Goal: Find specific page/section: Find specific page/section

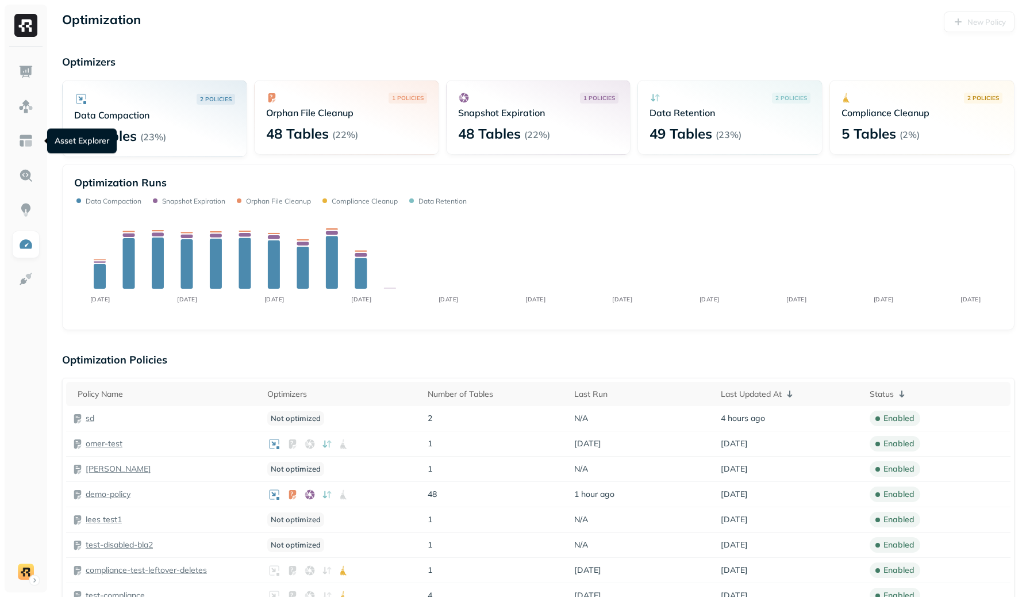
scroll to position [180, 0]
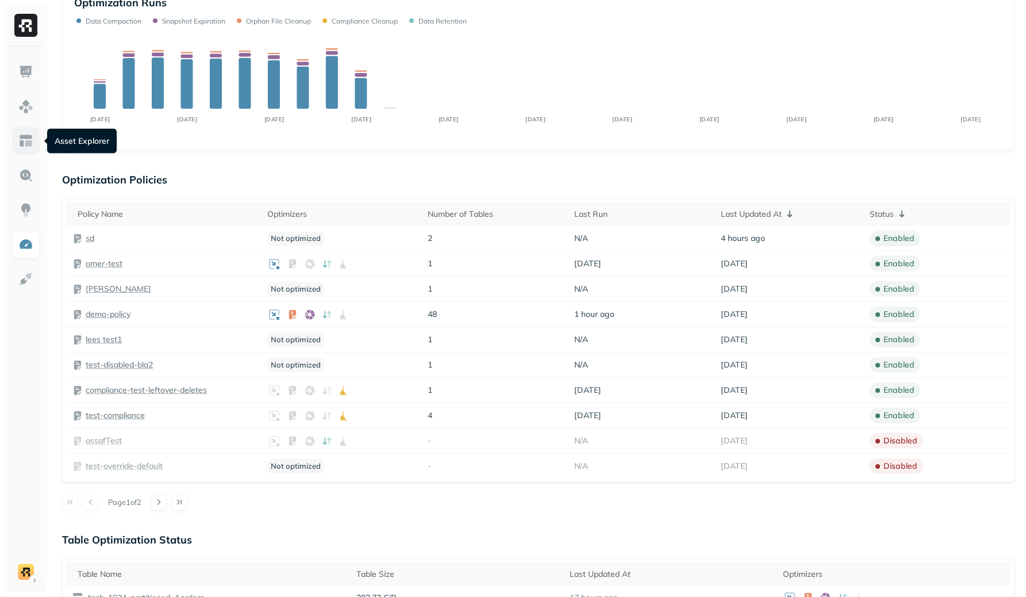
click at [24, 143] on img at bounding box center [25, 140] width 15 height 15
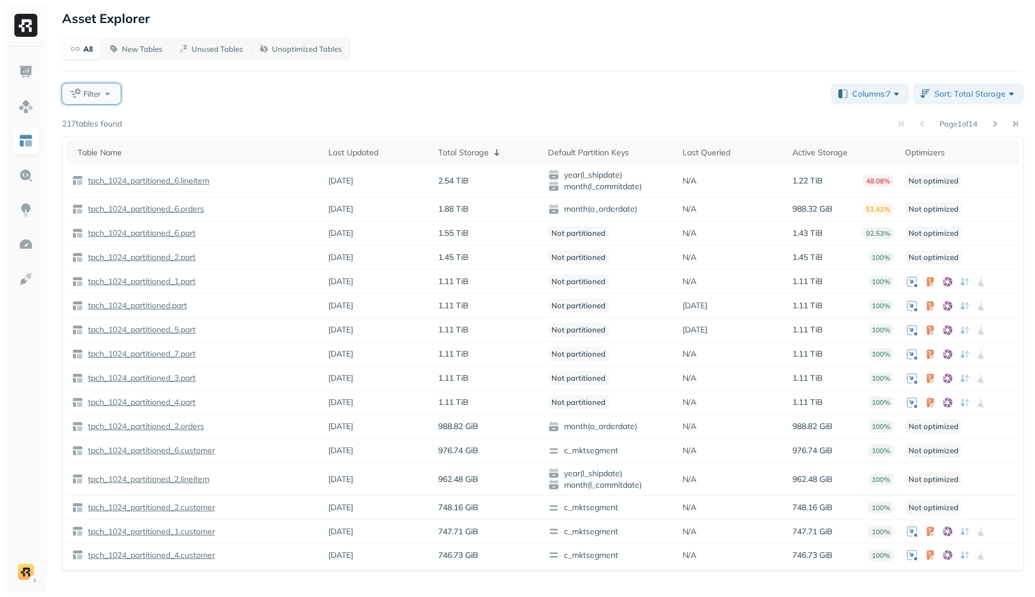
click at [85, 98] on span "Filter" at bounding box center [91, 94] width 17 height 11
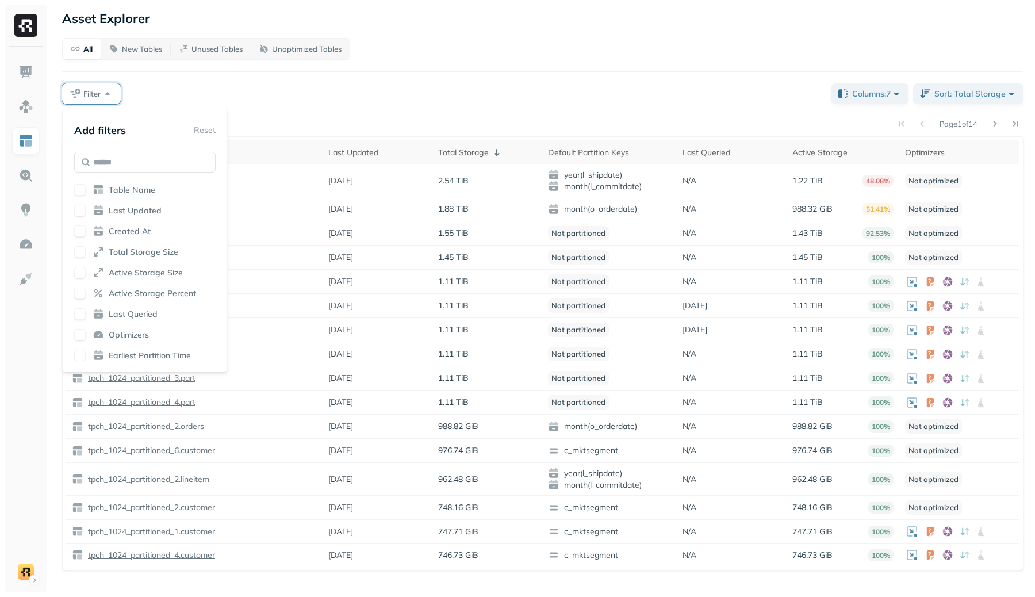
click at [390, 83] on div "Filter" at bounding box center [441, 93] width 759 height 21
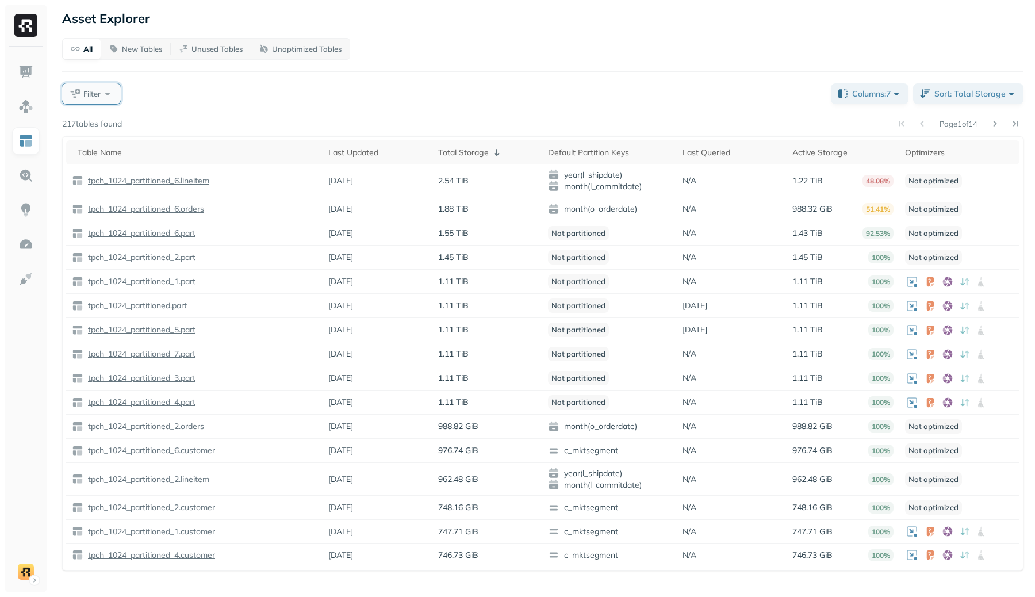
click at [94, 87] on button "Filter" at bounding box center [91, 93] width 59 height 21
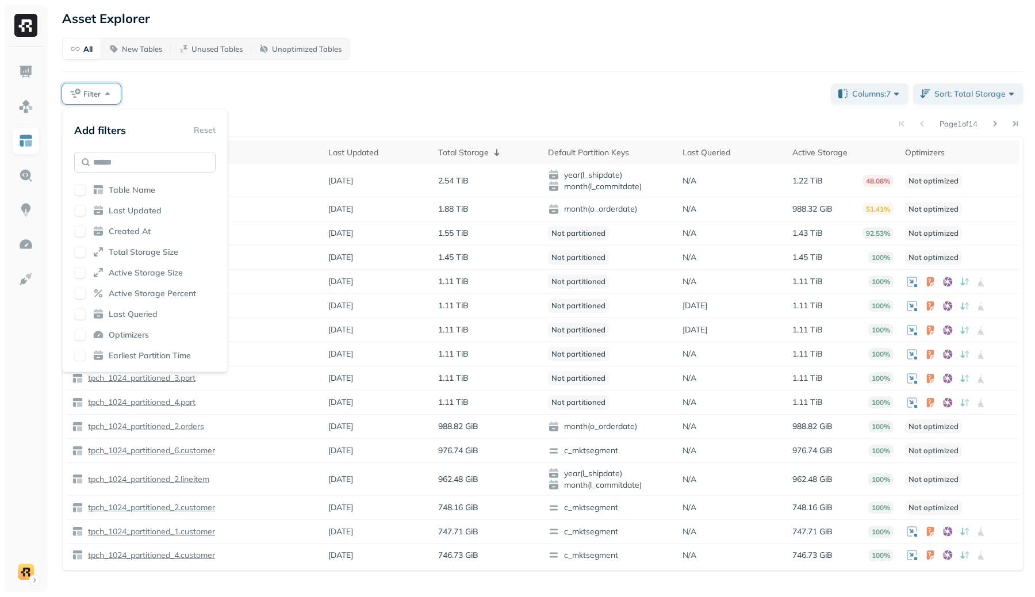
click at [162, 163] on input "text" at bounding box center [144, 162] width 141 height 21
type input "****"
click at [465, 72] on div "All New Tables Unused Tables Unoptimized Tables Filter Columns: 7 Sort: Total S…" at bounding box center [542, 304] width 961 height 532
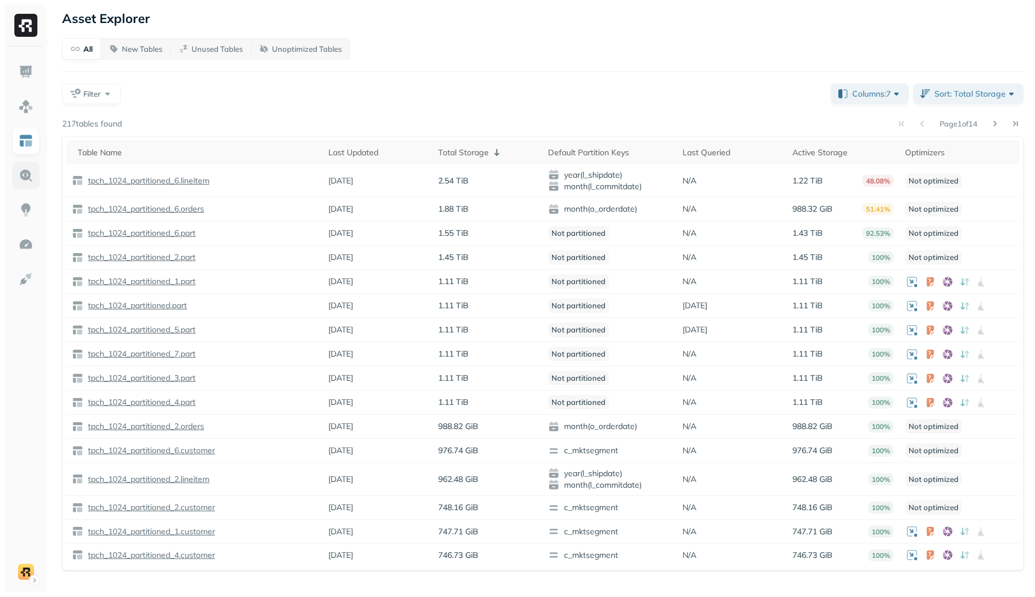
click at [19, 172] on img at bounding box center [25, 175] width 15 height 15
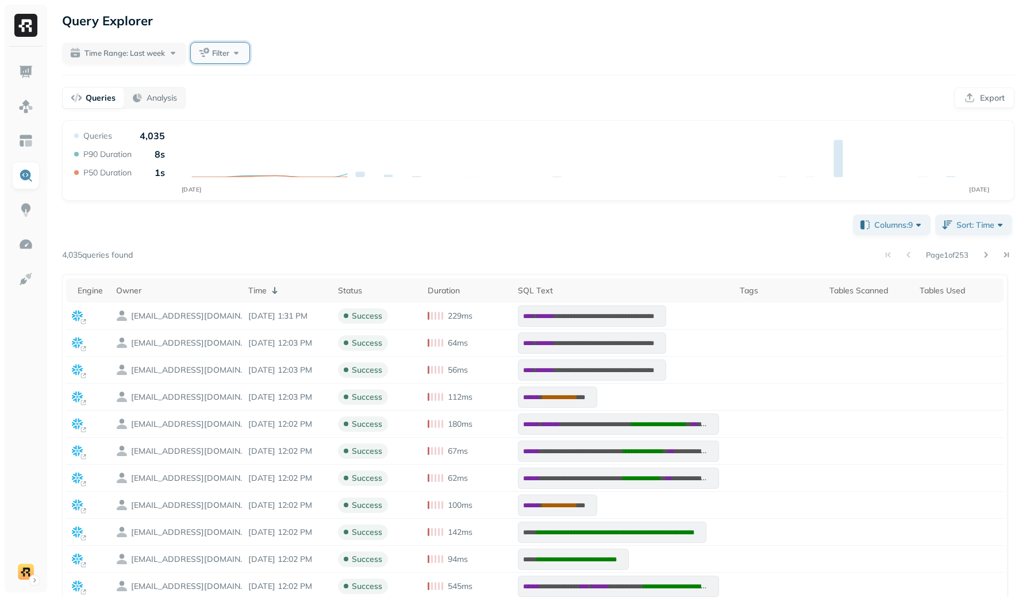
click at [234, 60] on button "Filter" at bounding box center [220, 53] width 59 height 21
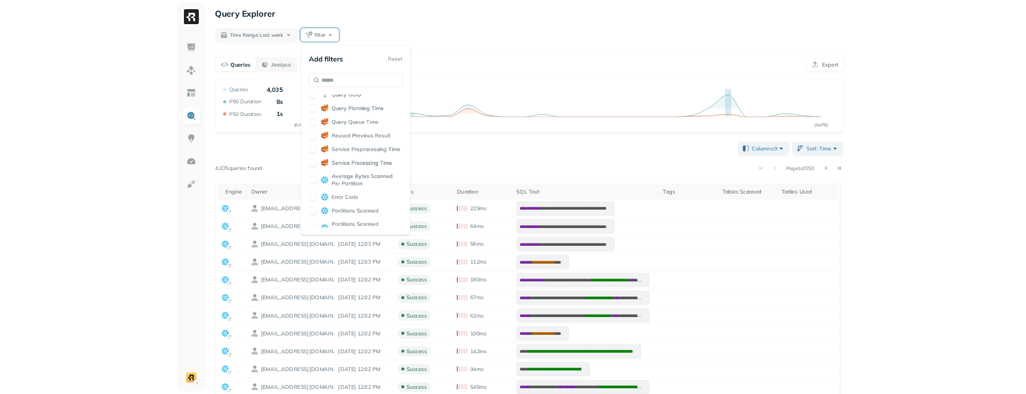
scroll to position [336, 0]
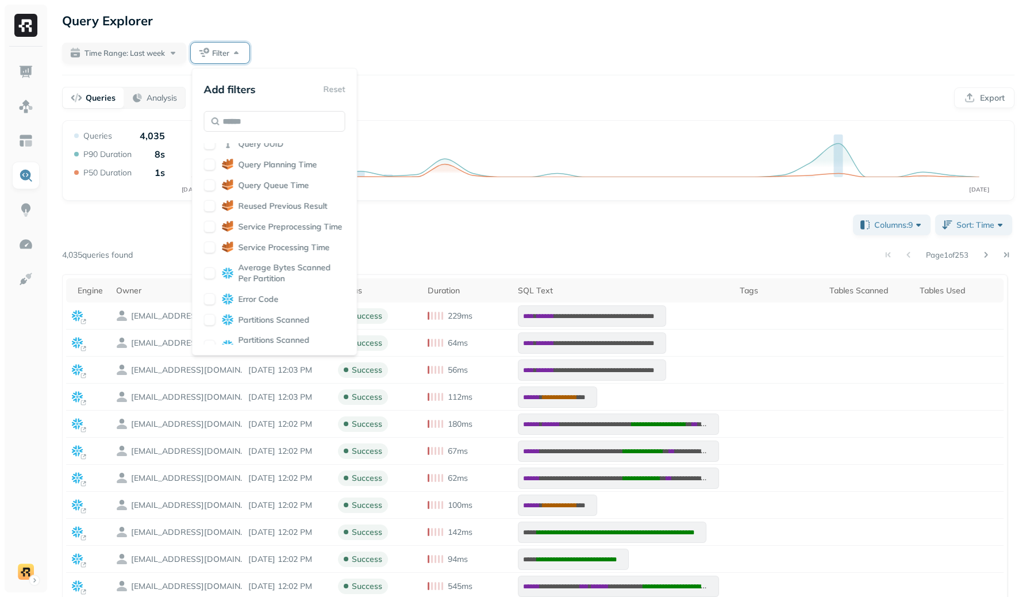
click at [579, 82] on div "**********" at bounding box center [539, 374] width 976 height 748
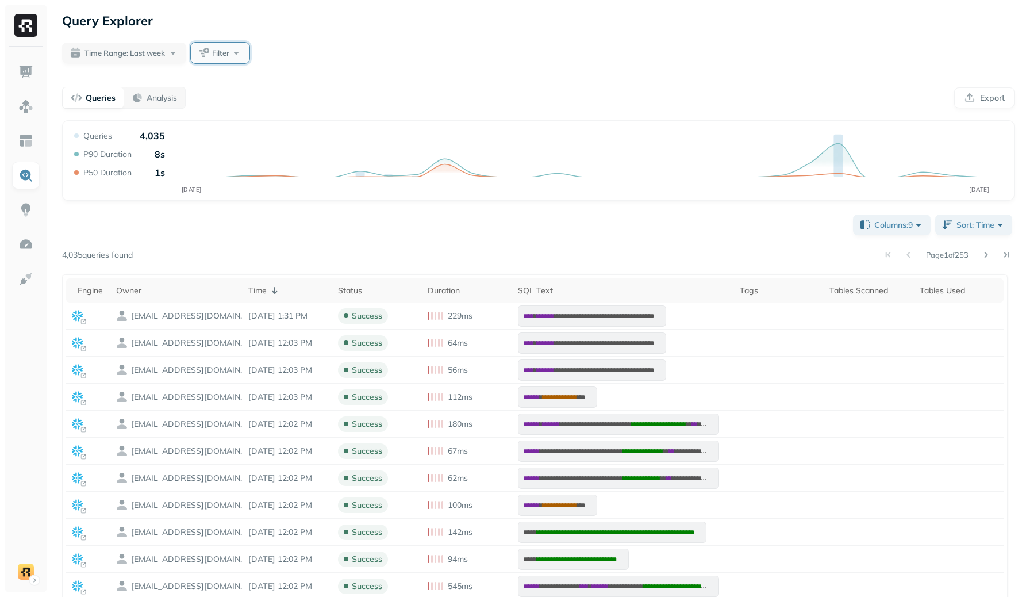
click at [228, 49] on span "Filter" at bounding box center [220, 53] width 17 height 11
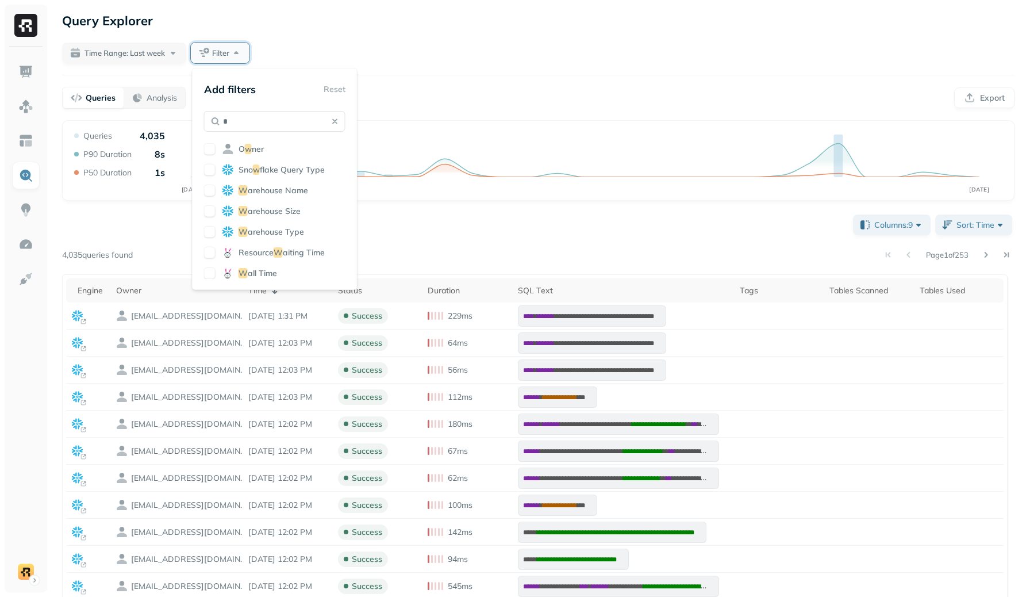
type input "**"
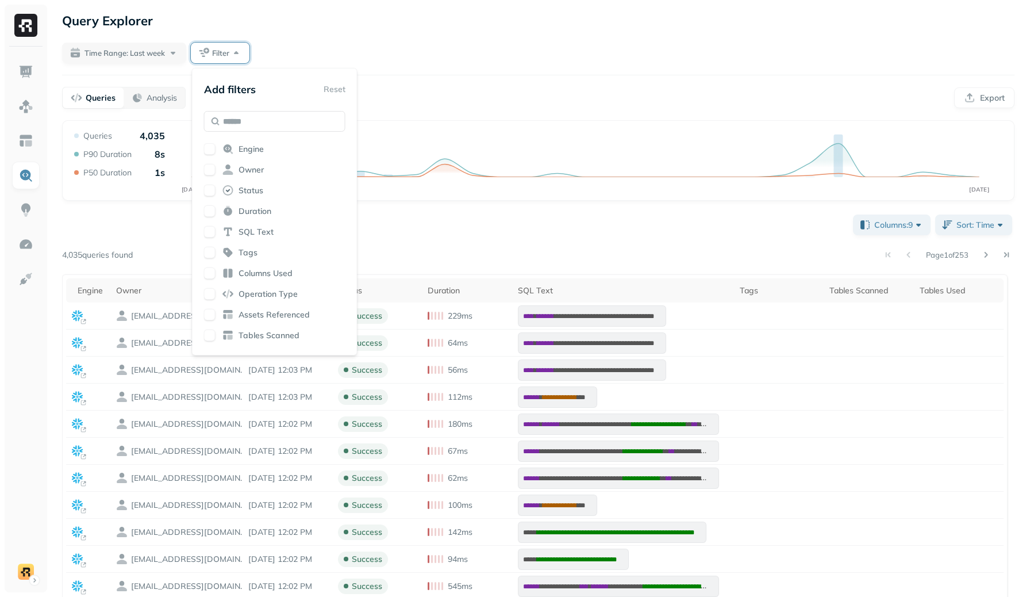
click at [517, 58] on div "Time Range: Last week Filter" at bounding box center [538, 53] width 953 height 21
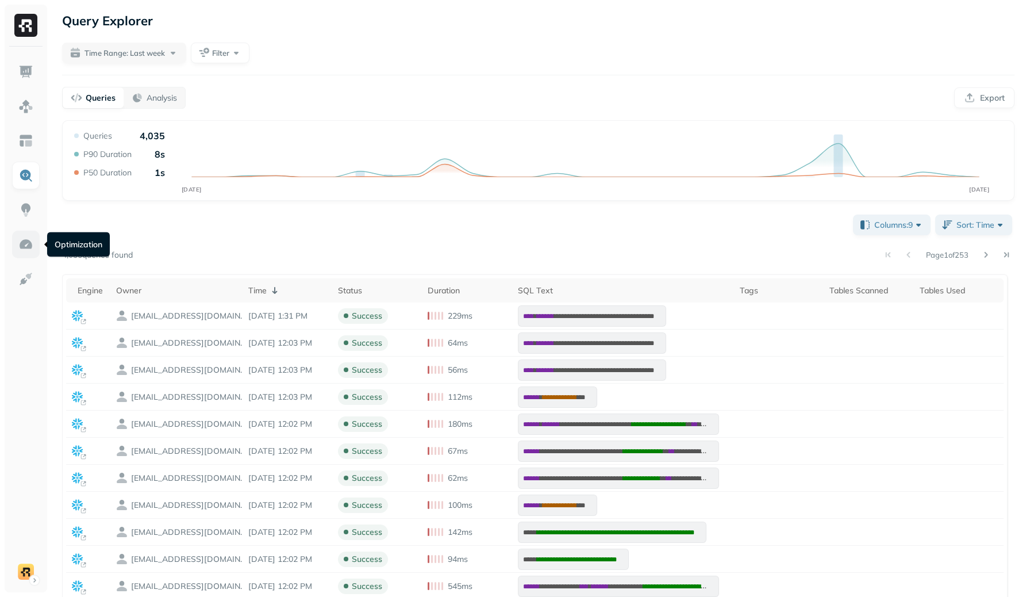
click at [30, 253] on link at bounding box center [26, 245] width 28 height 28
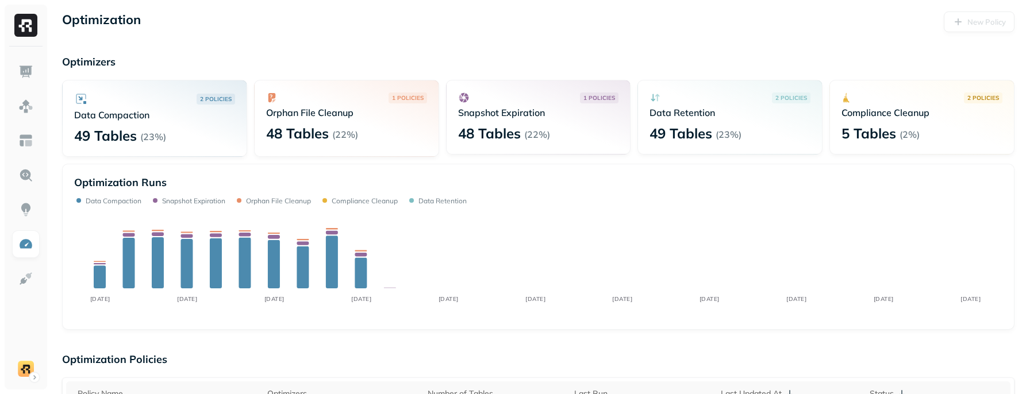
click at [418, 62] on p "Optimizers" at bounding box center [538, 61] width 953 height 13
